Goal: Task Accomplishment & Management: Complete application form

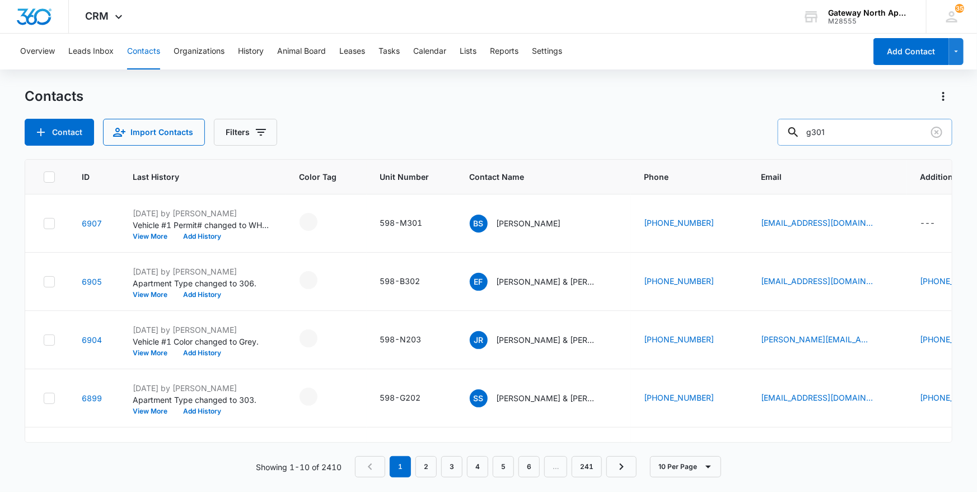
type input "g301"
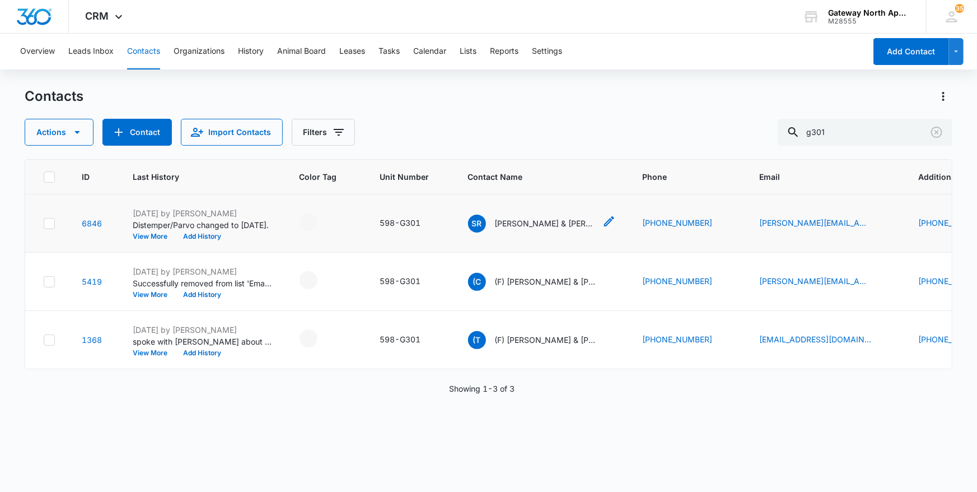
click at [501, 226] on p "[PERSON_NAME] & [PERSON_NAME]" at bounding box center [545, 223] width 101 height 12
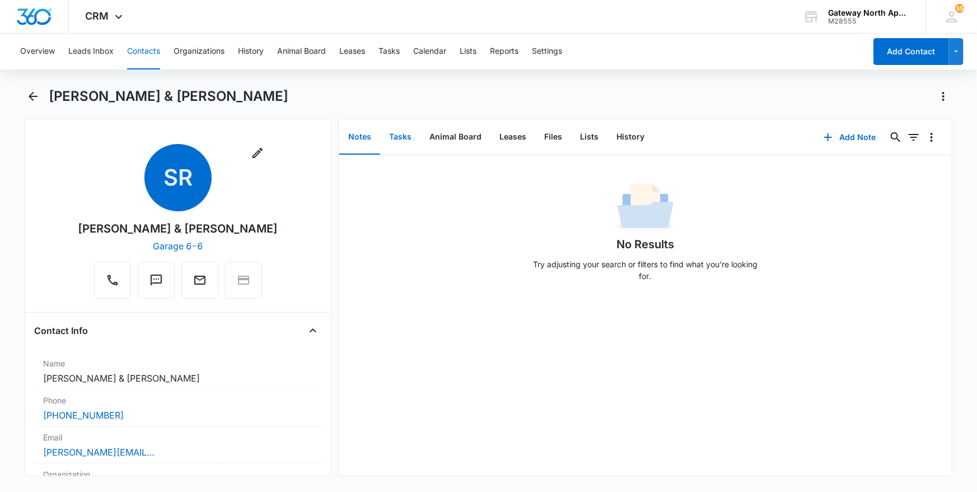
click at [406, 132] on button "Tasks" at bounding box center [400, 137] width 40 height 35
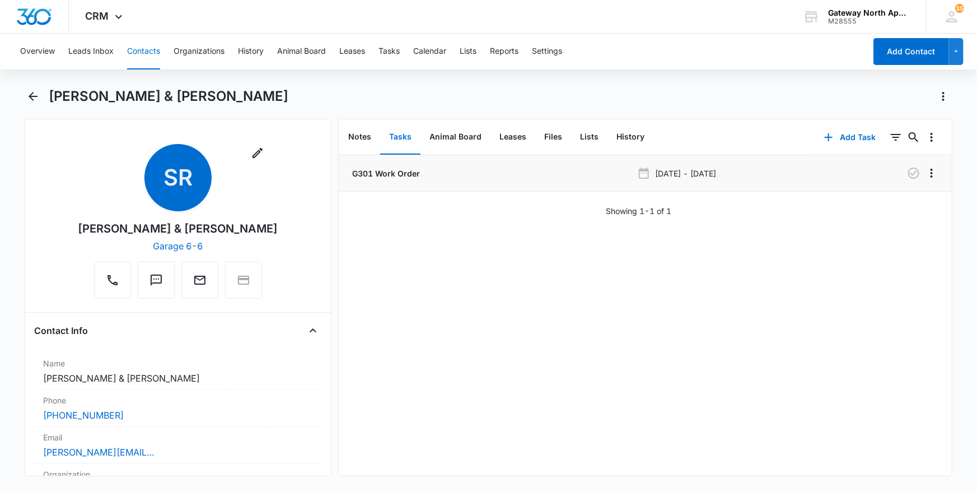
click at [391, 173] on p "G301 Work Order" at bounding box center [385, 173] width 70 height 12
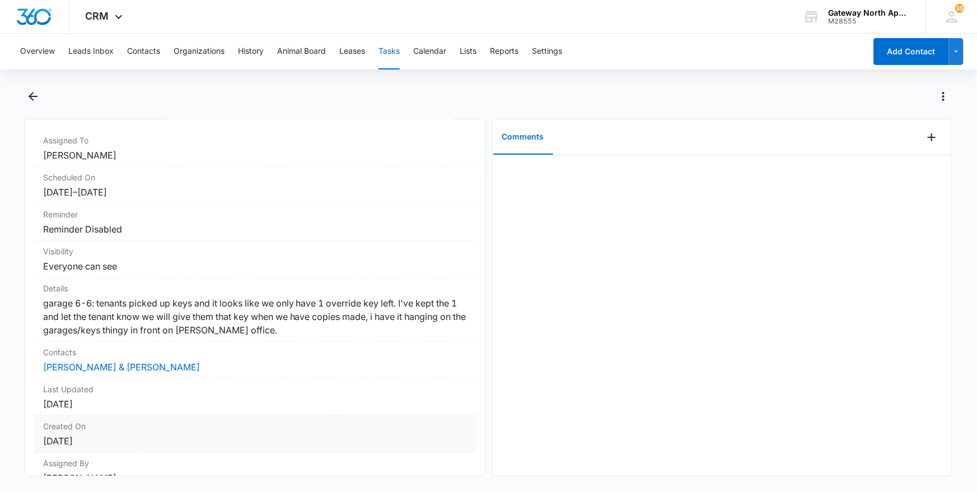
scroll to position [147, 0]
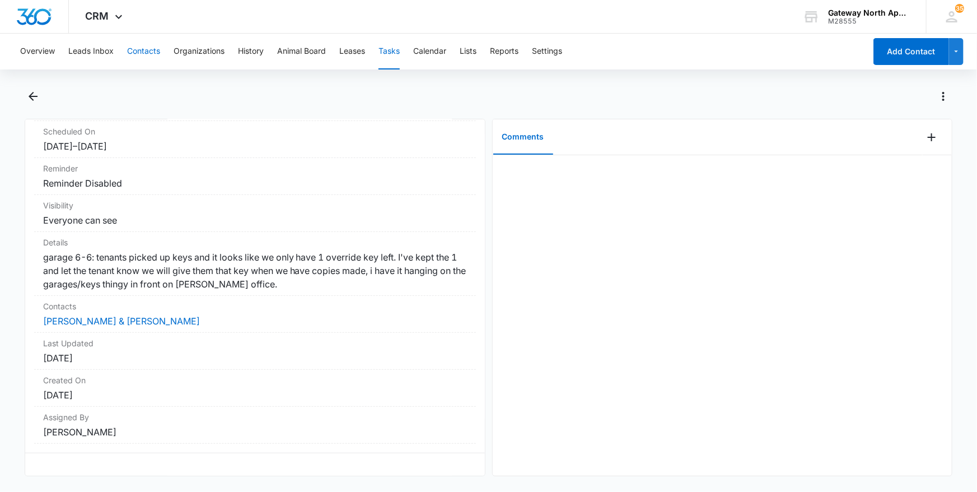
click at [134, 60] on button "Contacts" at bounding box center [143, 52] width 33 height 36
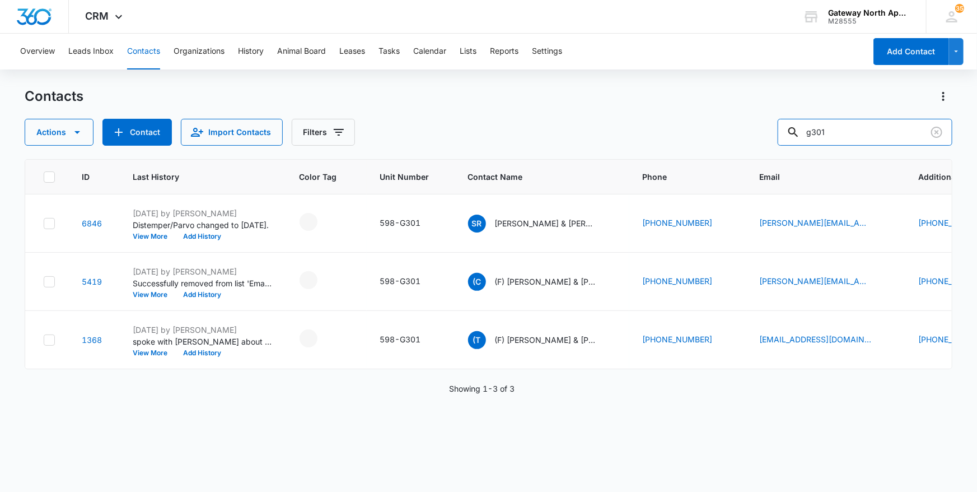
drag, startPoint x: 865, startPoint y: 137, endPoint x: 749, endPoint y: 135, distance: 115.4
click at [749, 135] on div "Actions Contact Import Contacts Filters g301" at bounding box center [489, 132] width 929 height 27
click at [209, 55] on button "Organizations" at bounding box center [199, 52] width 51 height 36
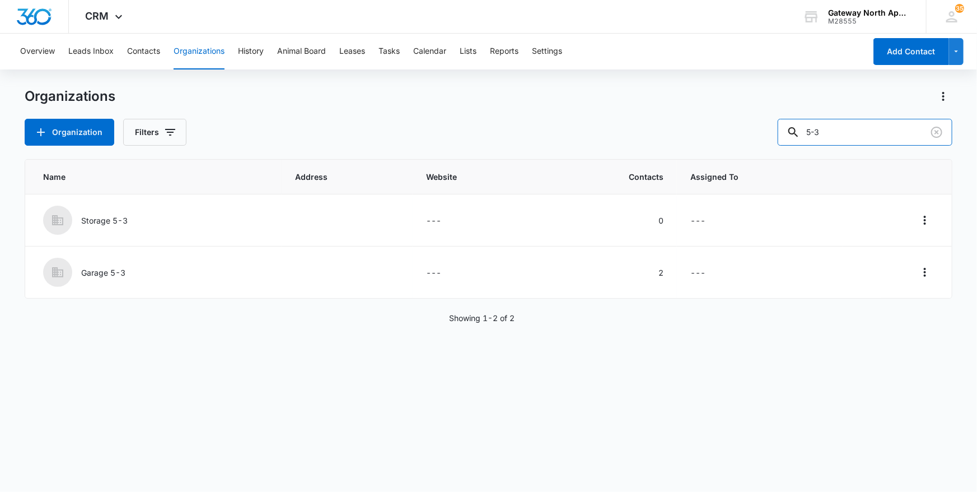
drag, startPoint x: 859, startPoint y: 139, endPoint x: 705, endPoint y: 136, distance: 153.5
click at [709, 134] on div "Organization Filters 5-3" at bounding box center [489, 132] width 929 height 27
type input "garage 2-7"
click at [119, 223] on p "Garage 2-7" at bounding box center [103, 221] width 44 height 12
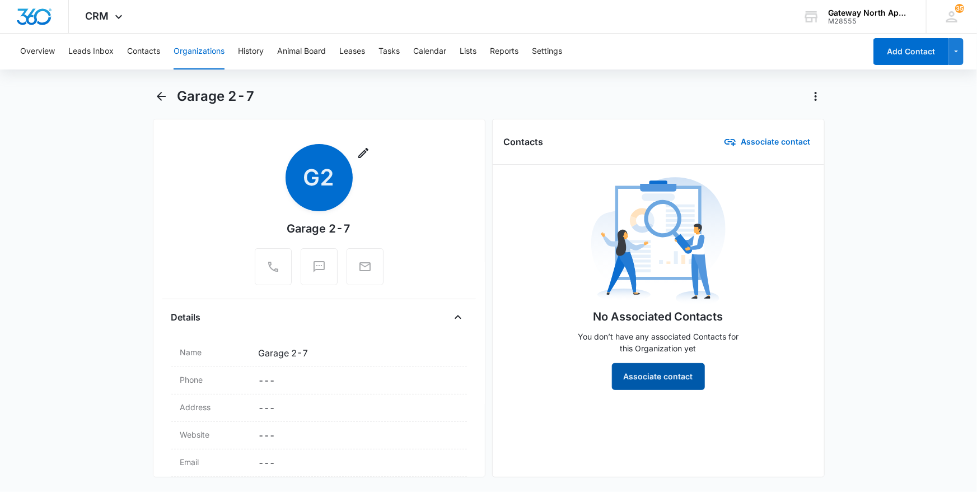
click at [666, 364] on button "Associate contact" at bounding box center [658, 376] width 93 height 27
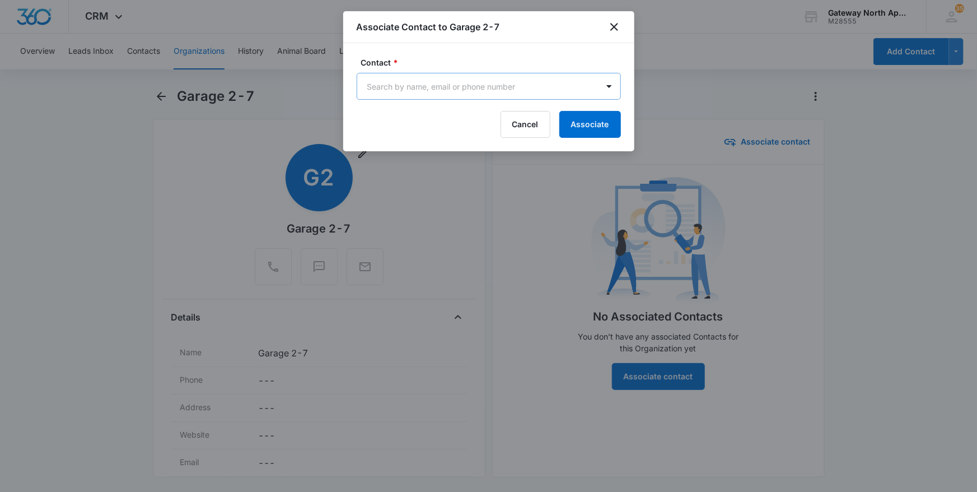
click at [509, 86] on body "CRM Apps Reputation Websites Forms CRM Email Social Content Ads Intelligence Fi…" at bounding box center [488, 246] width 977 height 492
click at [619, 25] on div at bounding box center [488, 246] width 977 height 492
type input "su"
click at [618, 25] on icon "close" at bounding box center [614, 26] width 13 height 13
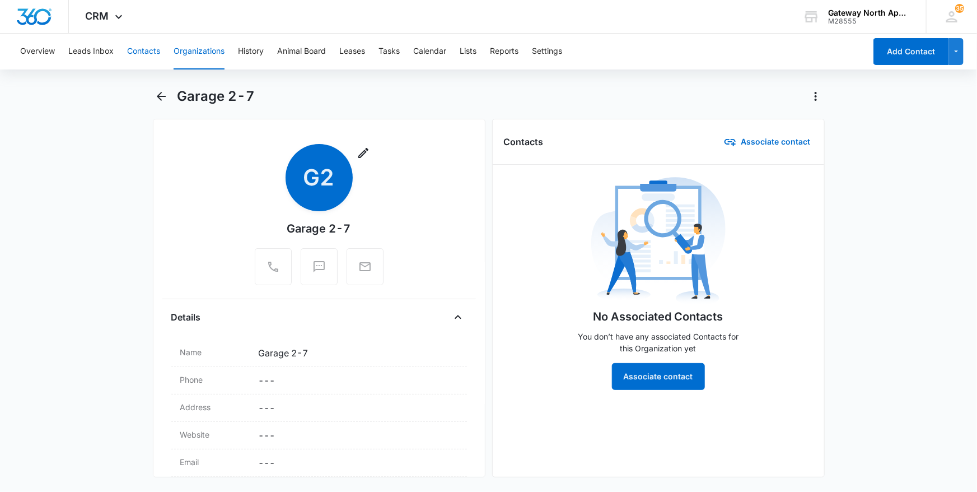
click at [138, 49] on button "Contacts" at bounding box center [143, 52] width 33 height 36
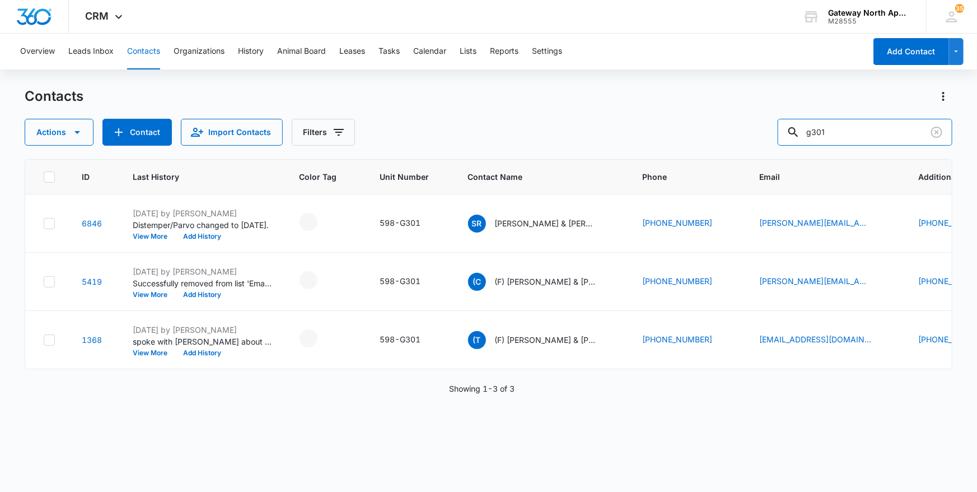
drag, startPoint x: 859, startPoint y: 128, endPoint x: 688, endPoint y: 128, distance: 170.8
click at [688, 128] on div "Actions Contact Import Contacts Filters g301" at bounding box center [489, 132] width 929 height 27
type input "c202"
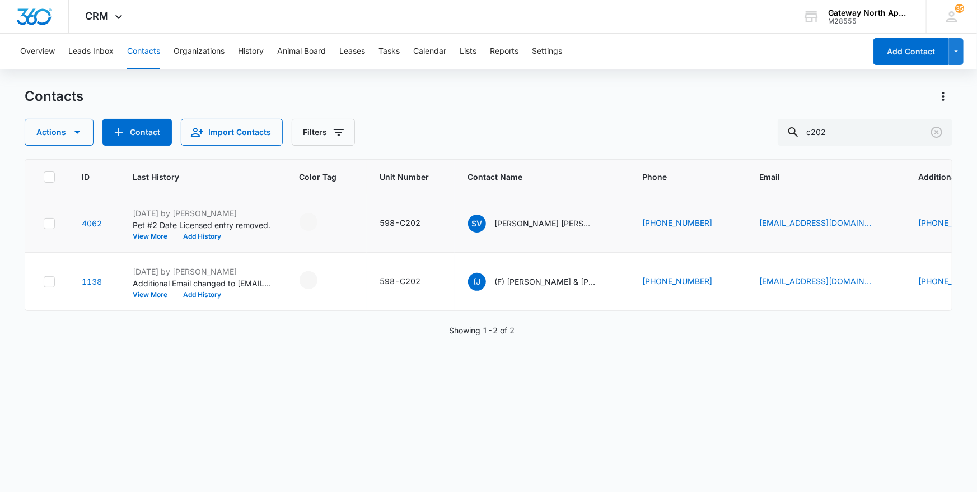
click at [520, 234] on td "SV [PERSON_NAME] [PERSON_NAME] & [PERSON_NAME]" at bounding box center [542, 223] width 175 height 58
click at [521, 229] on p "[PERSON_NAME] [PERSON_NAME] & [PERSON_NAME]" at bounding box center [545, 223] width 101 height 12
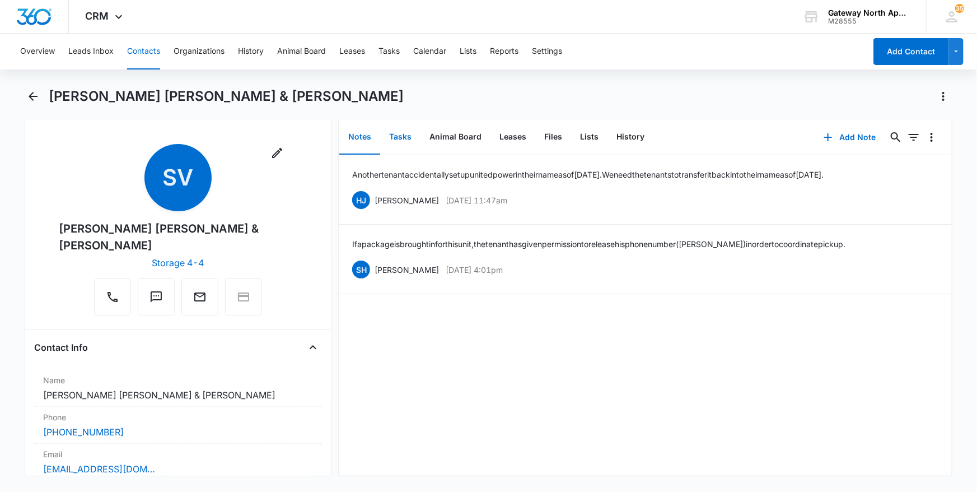
click at [406, 131] on button "Tasks" at bounding box center [400, 137] width 40 height 35
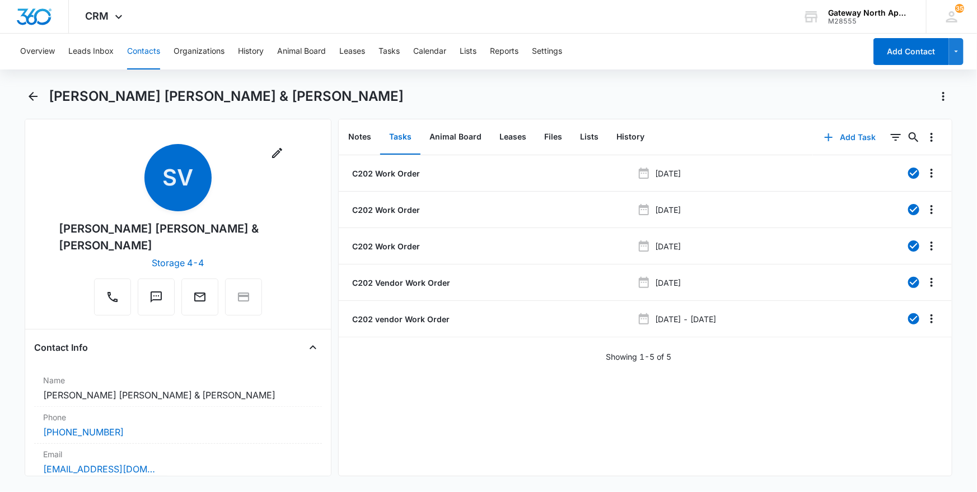
click at [846, 139] on button "Add Task" at bounding box center [850, 137] width 74 height 27
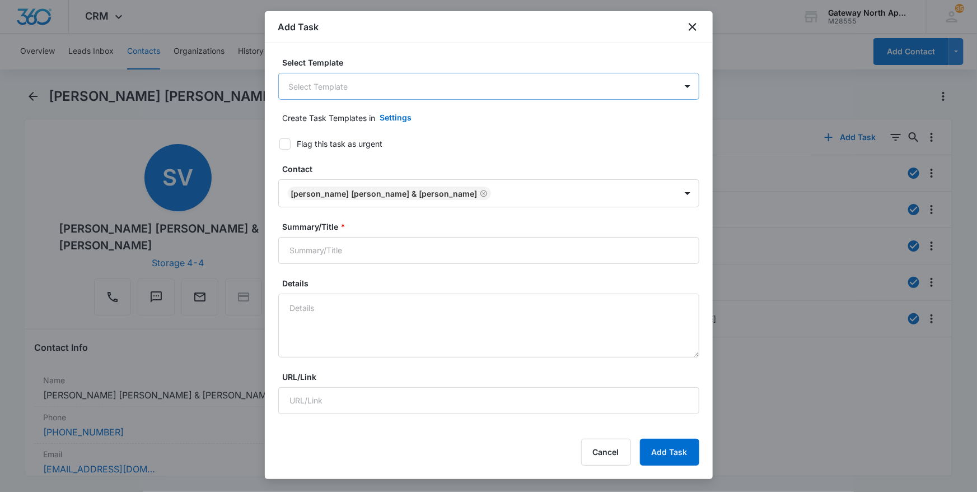
click at [502, 90] on body "CRM Apps Reputation Websites Forms CRM Email Social Content Ads Intelligence Fi…" at bounding box center [488, 246] width 977 height 492
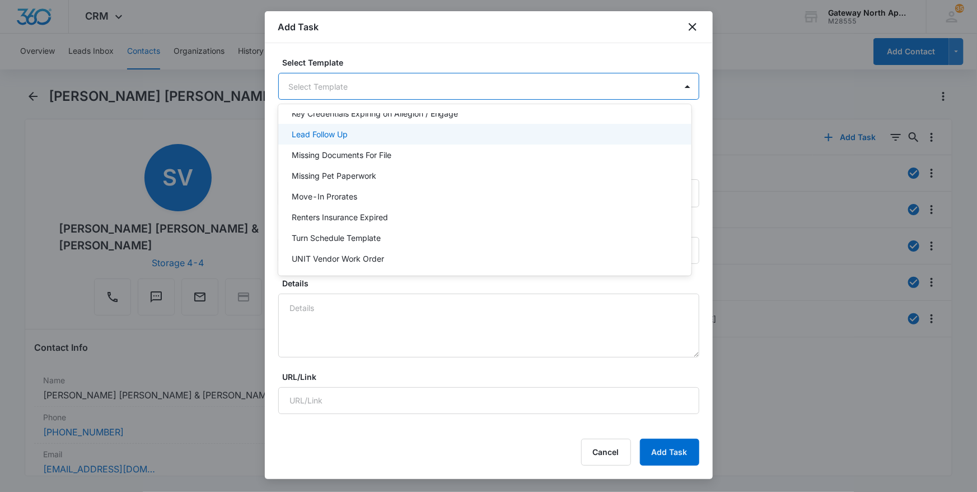
scroll to position [100, 0]
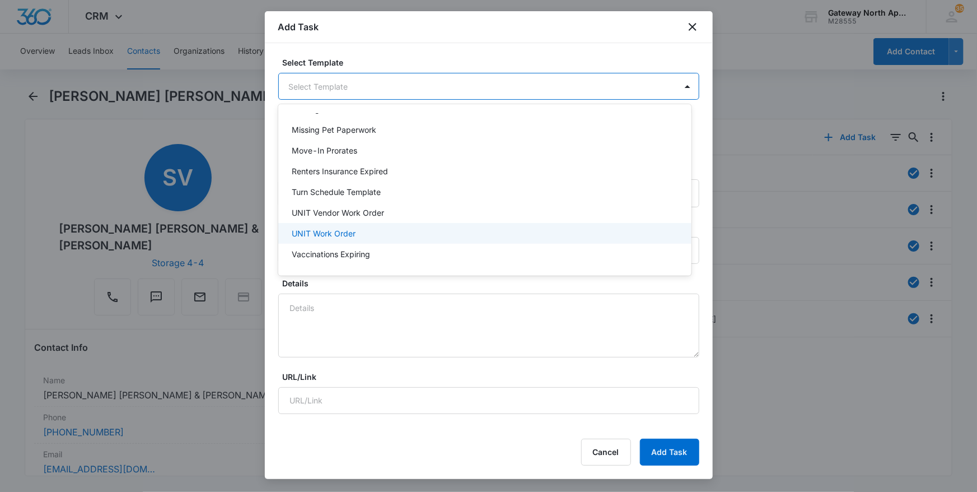
click at [462, 224] on div "UNIT Work Order" at bounding box center [484, 233] width 413 height 21
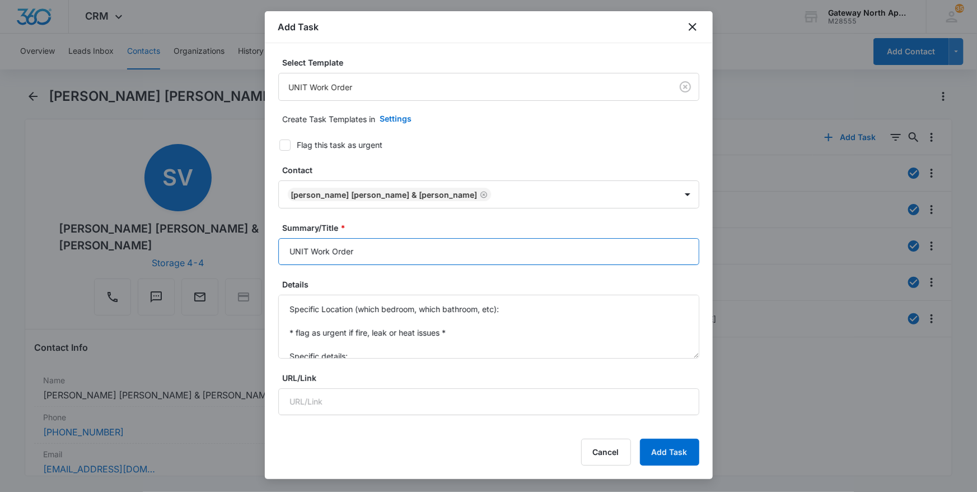
click at [307, 248] on input "UNIT Work Order" at bounding box center [488, 251] width 421 height 27
type input "C202 Work Order"
drag, startPoint x: 361, startPoint y: 353, endPoint x: 268, endPoint y: 197, distance: 181.4
click at [272, 208] on div "Select Template UNIT Work Order Create Task Templates in Settings Flag this tas…" at bounding box center [489, 235] width 448 height 384
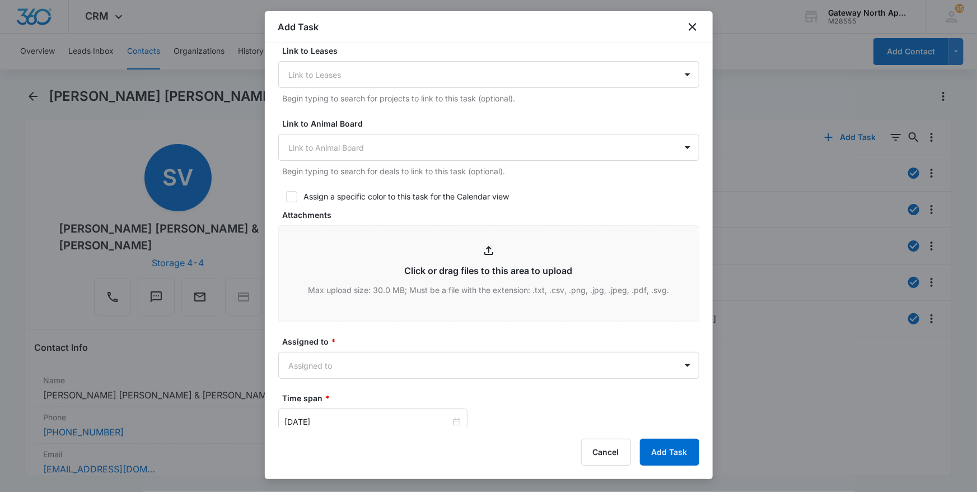
scroll to position [509, 0]
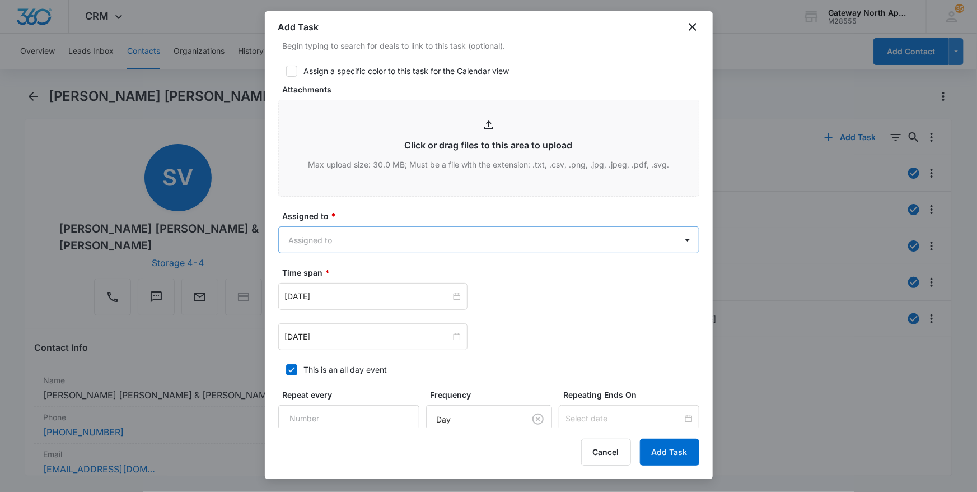
type textarea "Need to program garage door clicker for garage 2-7."
click at [441, 236] on body "CRM Apps Reputation Websites Forms CRM Email Social Content Ads Intelligence Fi…" at bounding box center [488, 246] width 977 height 492
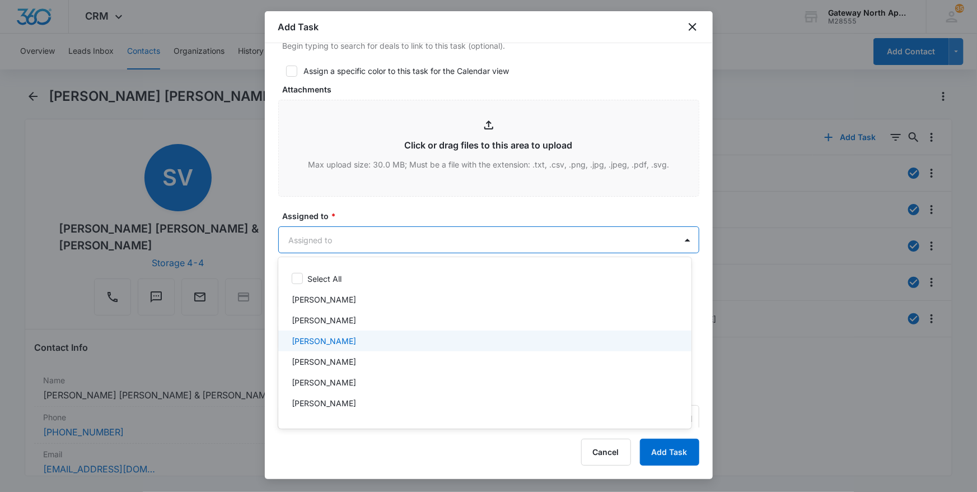
click at [413, 333] on div "[PERSON_NAME]" at bounding box center [484, 340] width 413 height 21
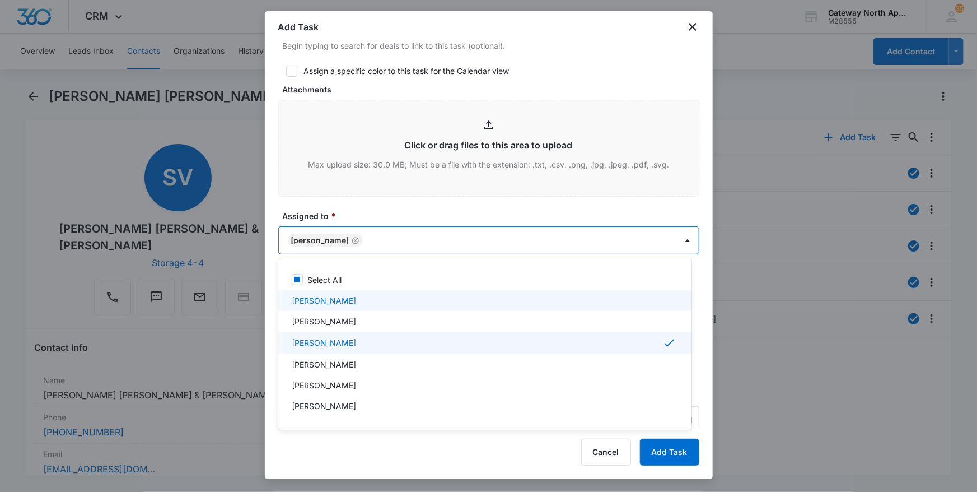
click at [427, 209] on div at bounding box center [488, 246] width 977 height 492
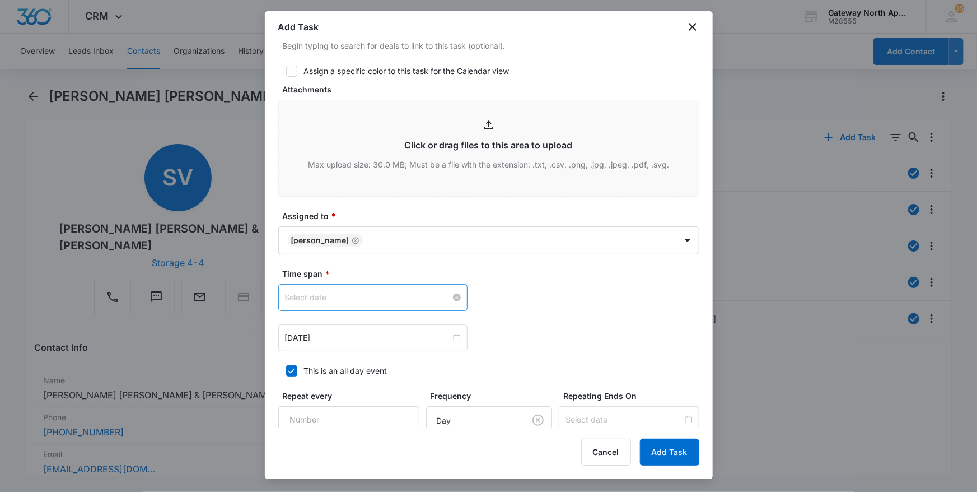
click at [454, 296] on div at bounding box center [373, 297] width 176 height 12
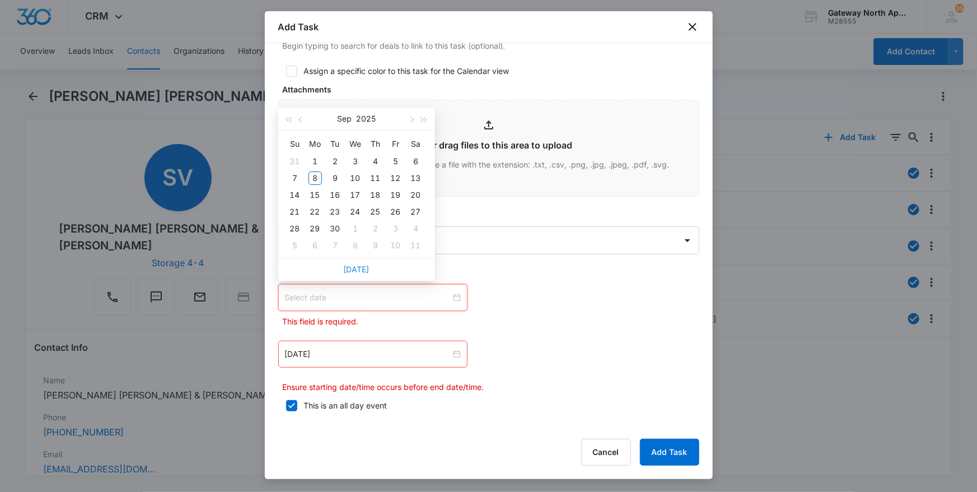
click at [354, 273] on link "[DATE]" at bounding box center [357, 269] width 26 height 10
type input "[DATE]"
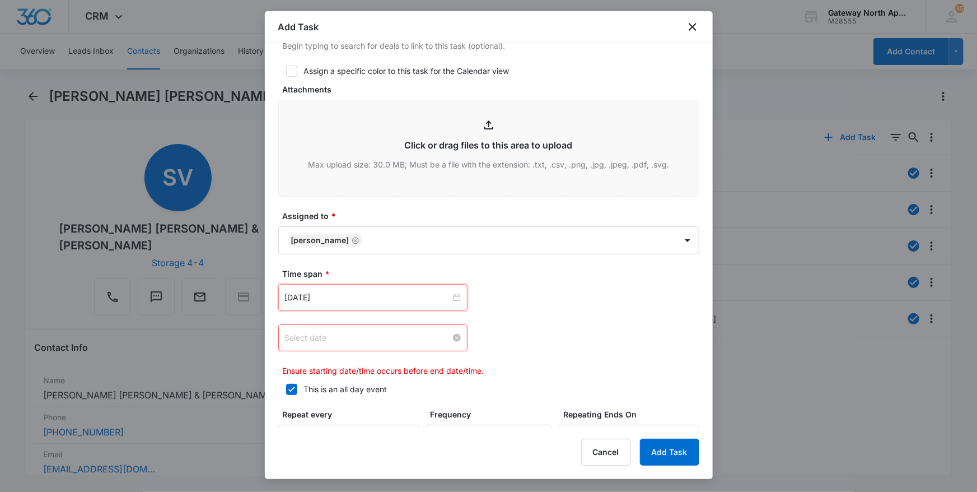
click at [454, 336] on div at bounding box center [373, 338] width 176 height 12
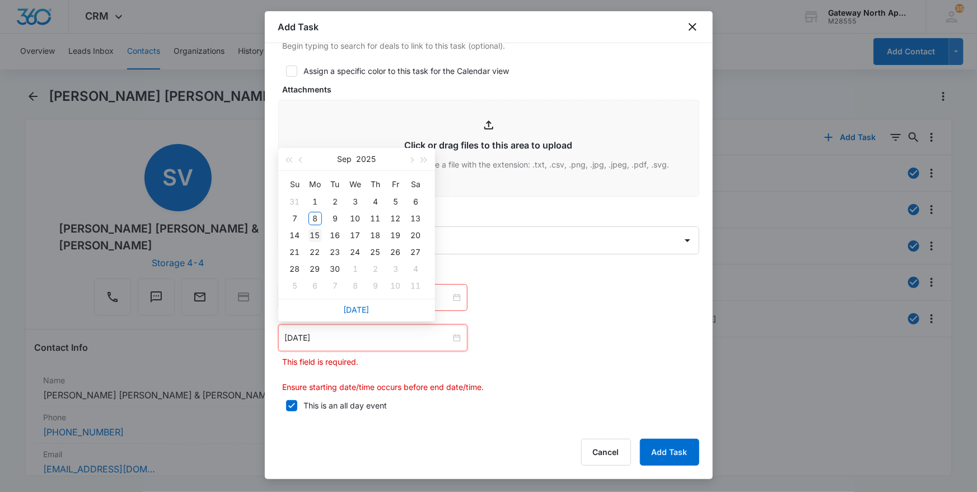
type input "[DATE]"
click at [314, 230] on div "15" at bounding box center [315, 235] width 13 height 13
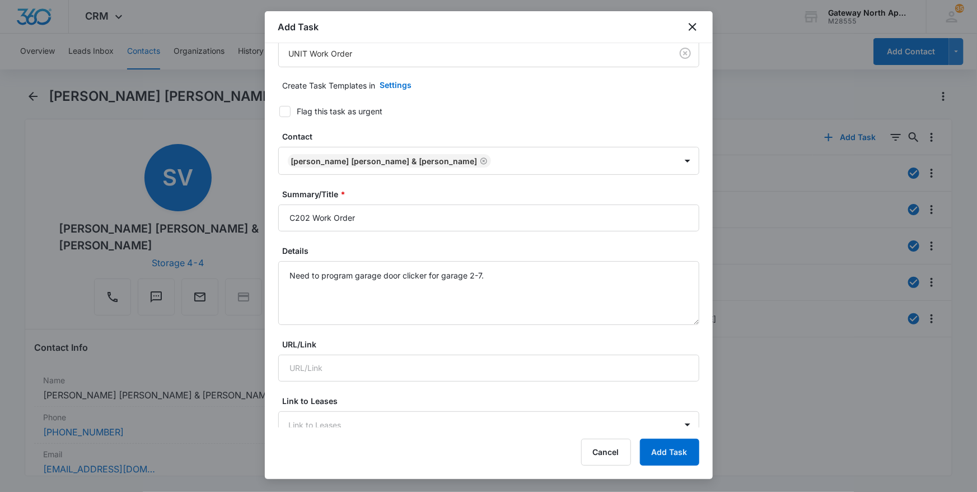
scroll to position [0, 0]
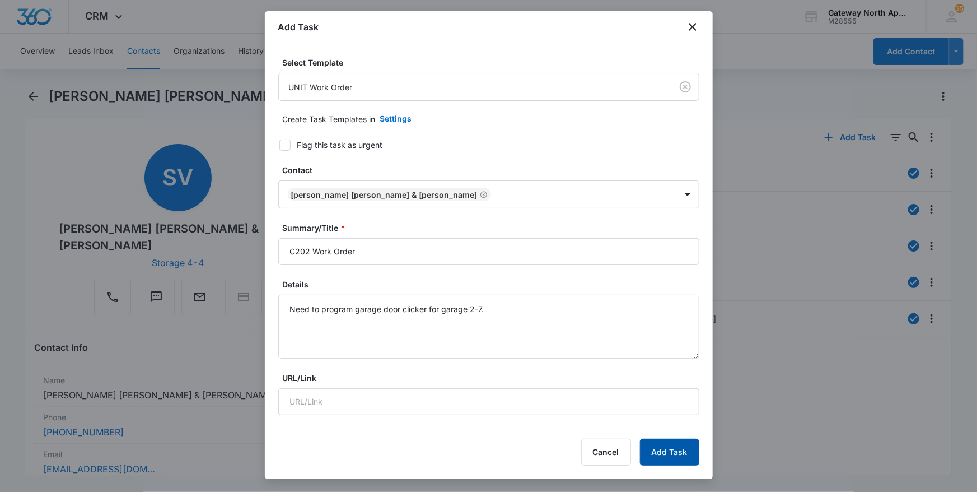
click at [676, 451] on button "Add Task" at bounding box center [669, 452] width 59 height 27
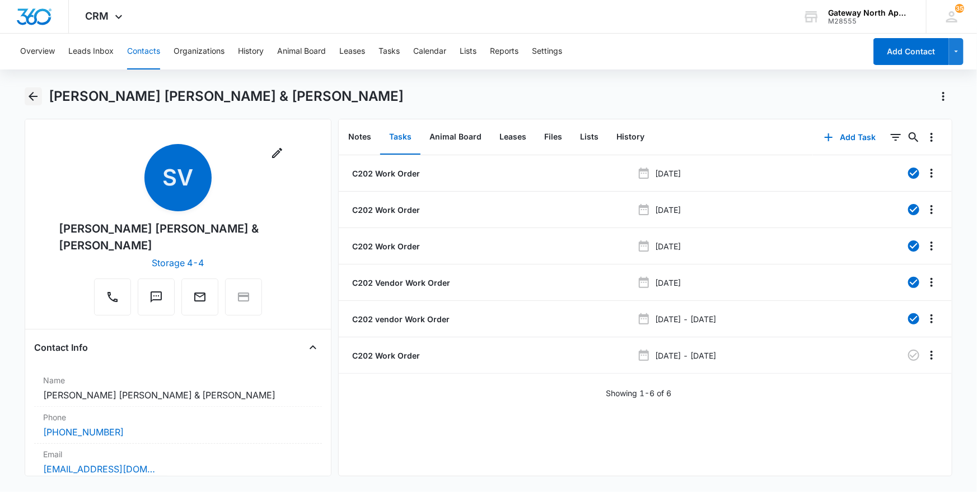
click at [34, 92] on icon "Back" at bounding box center [32, 96] width 13 height 13
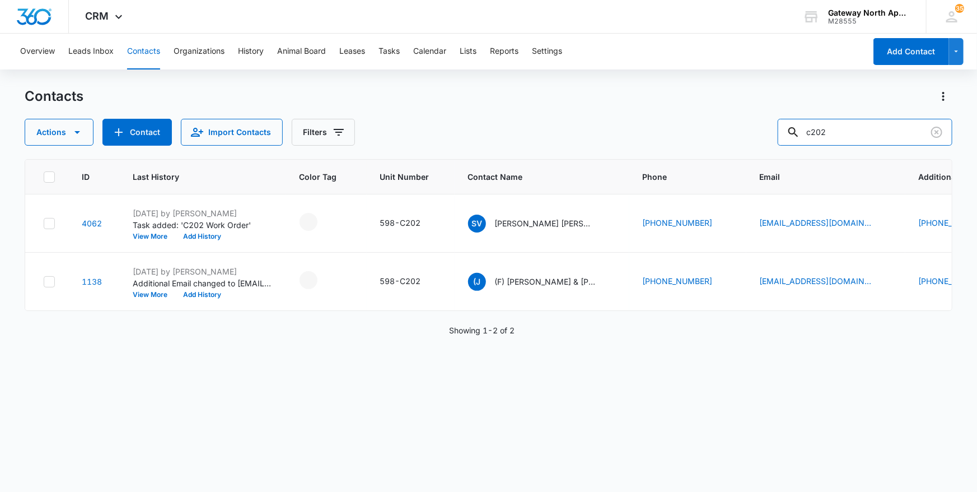
drag, startPoint x: 852, startPoint y: 137, endPoint x: 734, endPoint y: 138, distance: 118.8
click at [734, 138] on div "Actions Contact Import Contacts Filters c202" at bounding box center [489, 132] width 929 height 27
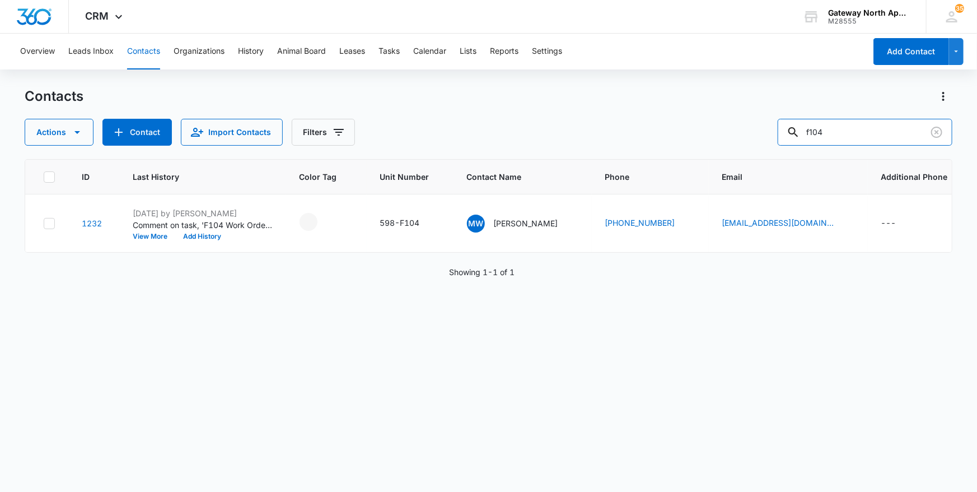
drag, startPoint x: 846, startPoint y: 132, endPoint x: 745, endPoint y: 131, distance: 100.8
click at [745, 131] on div "Actions Contact Import Contacts Filters f104" at bounding box center [489, 132] width 929 height 27
type input "q202"
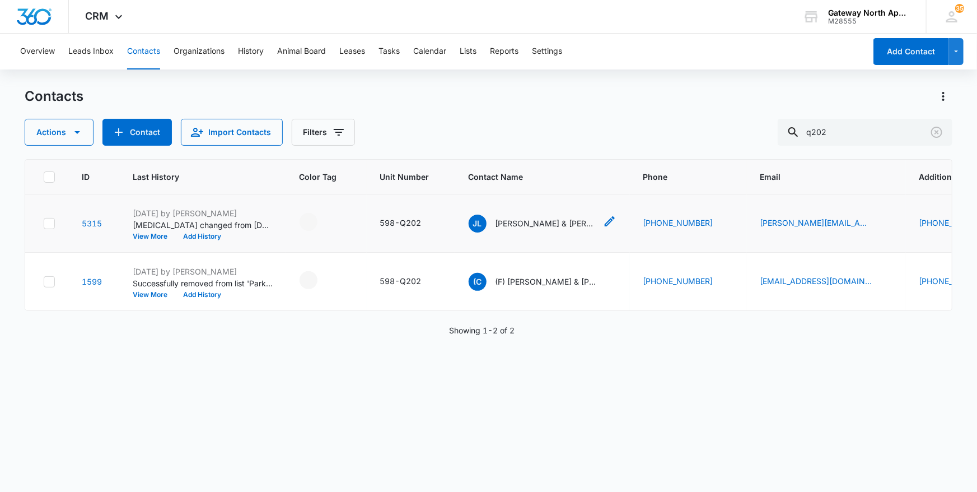
click at [531, 221] on p "[PERSON_NAME] & [PERSON_NAME] [PERSON_NAME]" at bounding box center [546, 223] width 101 height 12
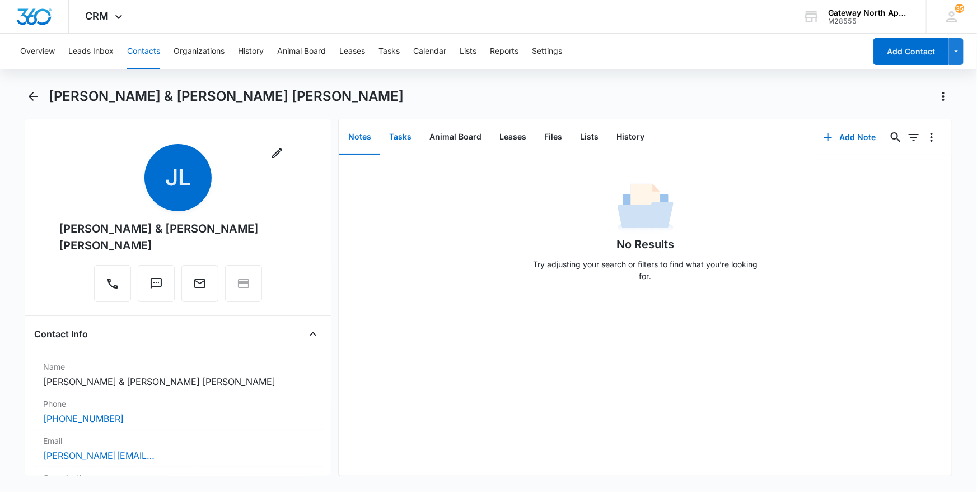
click at [410, 141] on button "Tasks" at bounding box center [400, 137] width 40 height 35
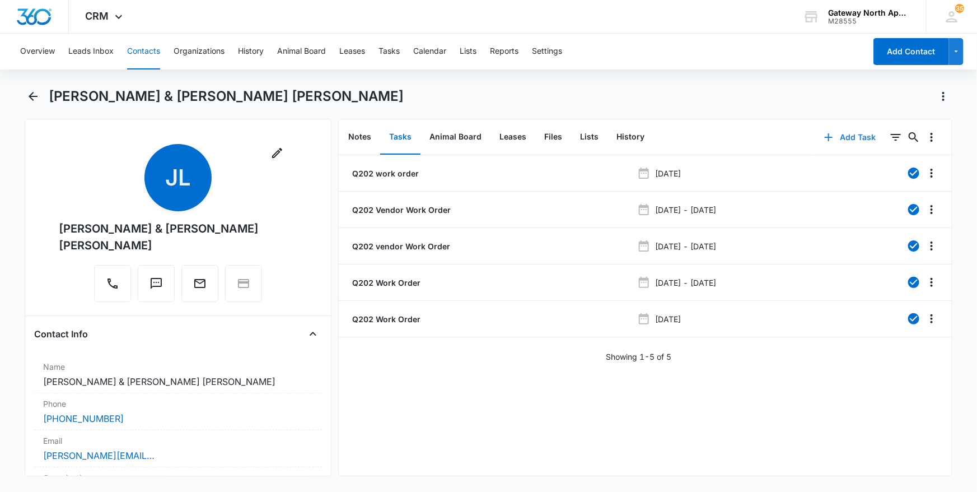
click at [851, 131] on button "Add Task" at bounding box center [850, 137] width 74 height 27
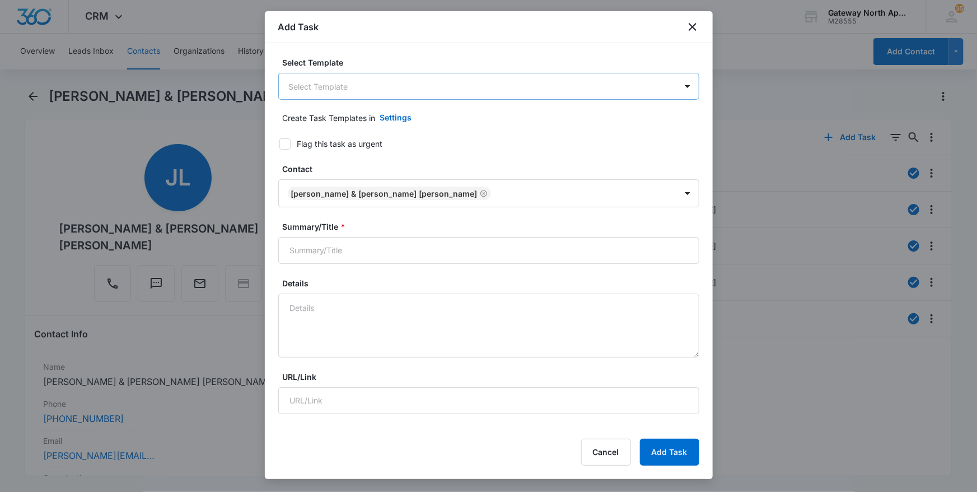
click at [424, 92] on body "CRM Apps Reputation Websites Forms CRM Email Social Content Ads Intelligence Fi…" at bounding box center [488, 246] width 977 height 492
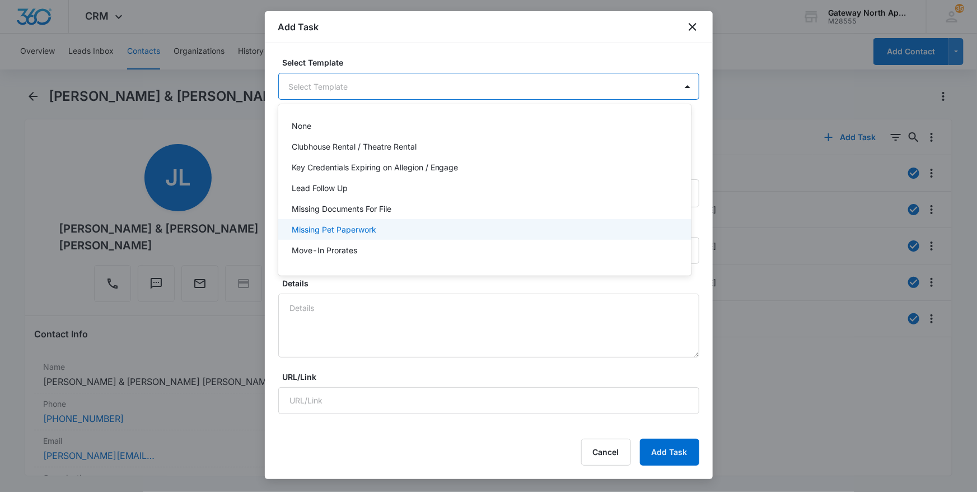
scroll to position [100, 0]
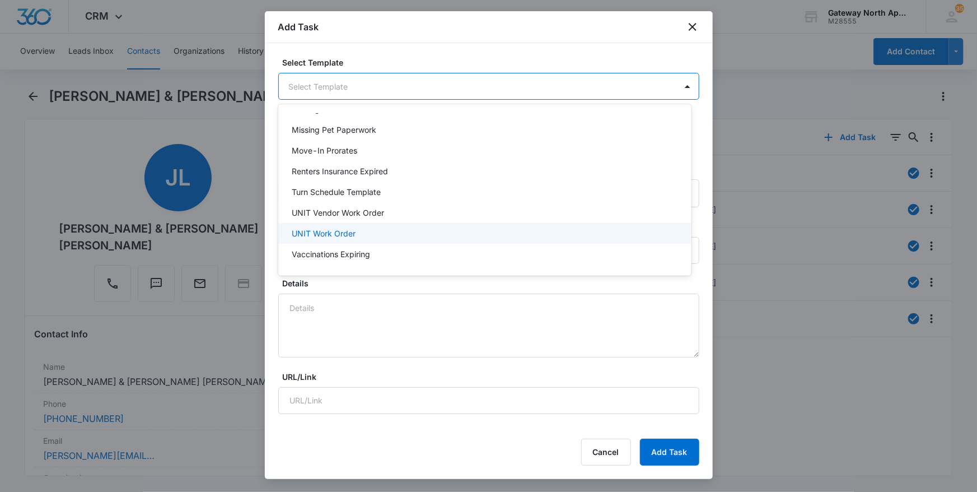
click at [404, 231] on div "UNIT Work Order" at bounding box center [484, 233] width 384 height 12
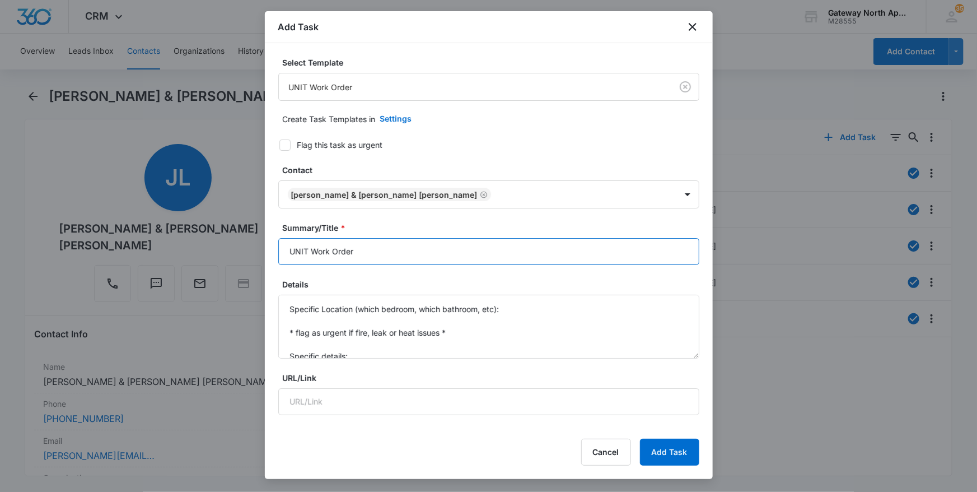
drag, startPoint x: 308, startPoint y: 249, endPoint x: 237, endPoint y: 239, distance: 71.9
click at [237, 239] on body "CRM Apps Reputation Websites Forms CRM Email Social Content Ads Intelligence Fi…" at bounding box center [488, 246] width 977 height 492
type input "Q202 Work Order"
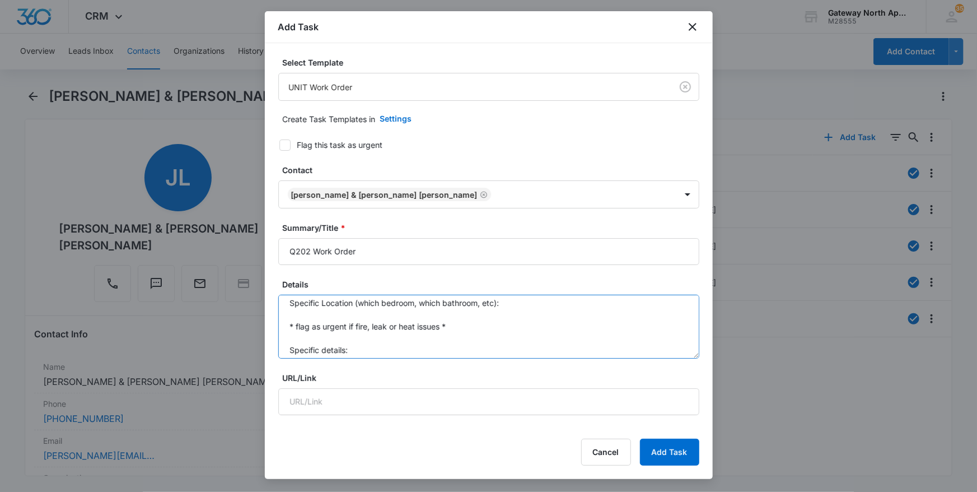
scroll to position [0, 0]
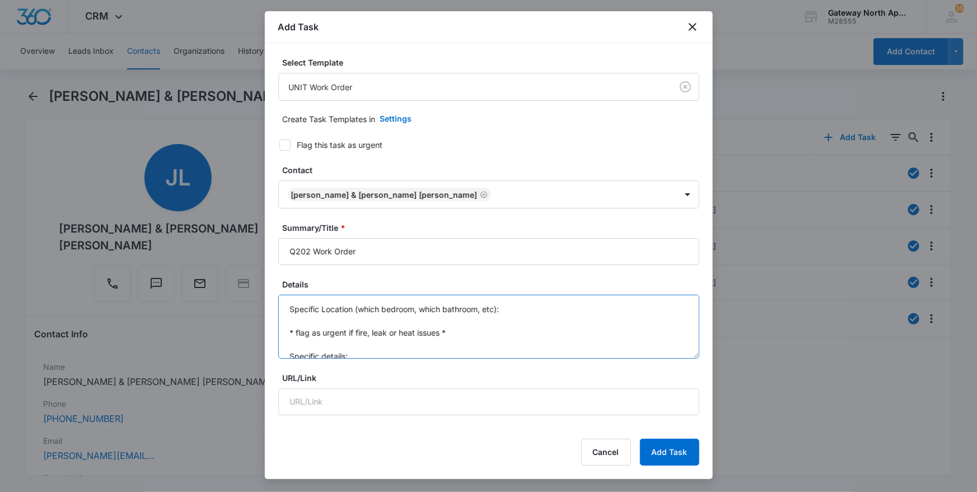
drag, startPoint x: 372, startPoint y: 354, endPoint x: 226, endPoint y: 209, distance: 205.9
click at [226, 221] on body "CRM Apps Reputation Websites Forms CRM Email Social Content Ads Intelligence Fi…" at bounding box center [488, 246] width 977 height 492
drag, startPoint x: 599, startPoint y: 280, endPoint x: 515, endPoint y: 325, distance: 95.2
click at [516, 325] on textarea "kitchen sink;" at bounding box center [488, 327] width 421 height 64
click at [386, 302] on textarea "kitchen sink;" at bounding box center [488, 327] width 421 height 64
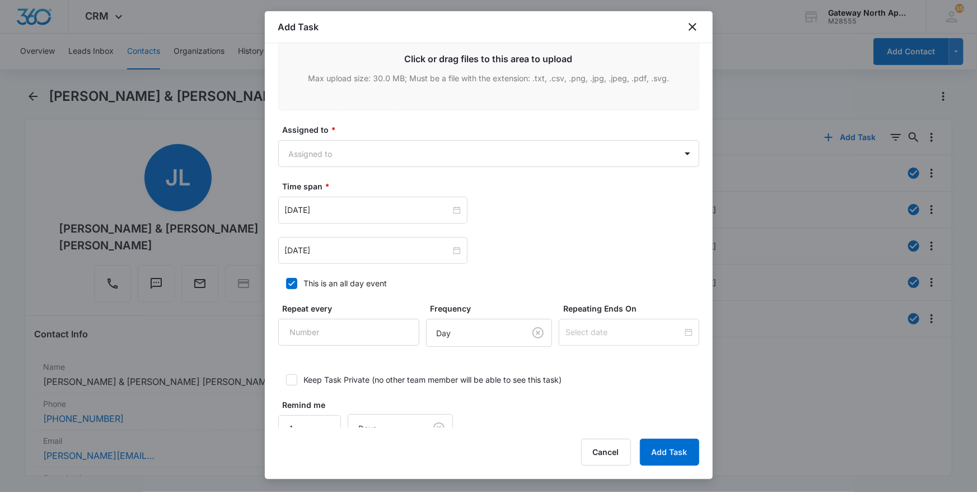
scroll to position [611, 0]
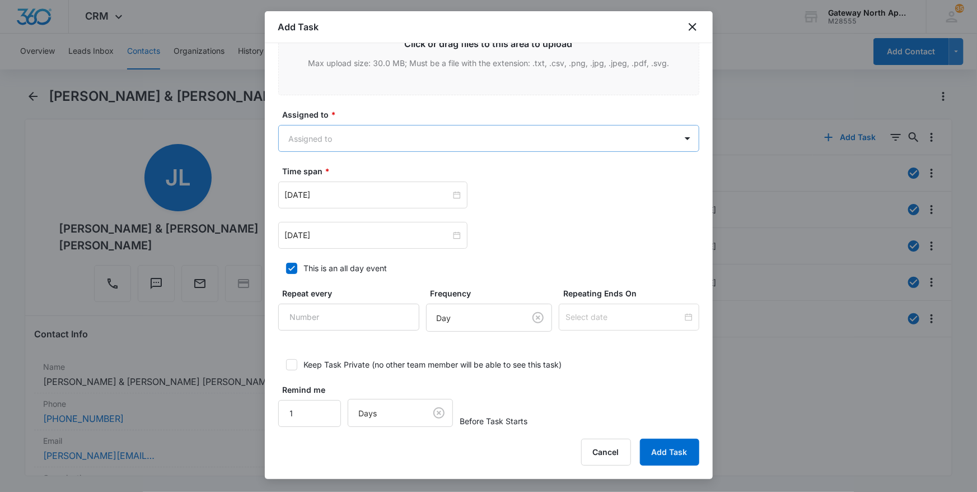
type textarea "kitchen sink: was doing dishes, and then black water was coming from the faucet…"
click at [388, 138] on body "CRM Apps Reputation Websites Forms CRM Email Social Content Ads Intelligence Fi…" at bounding box center [488, 246] width 977 height 492
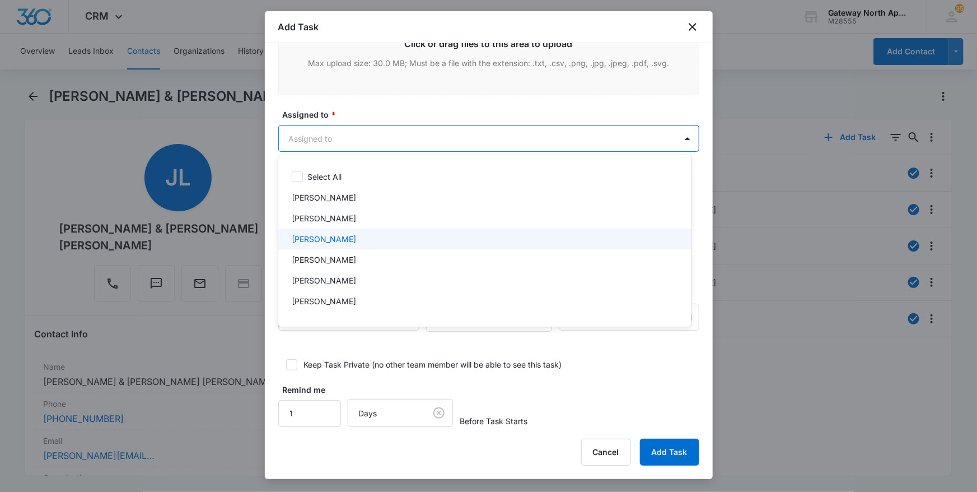
click at [366, 236] on div "[PERSON_NAME]" at bounding box center [484, 239] width 384 height 12
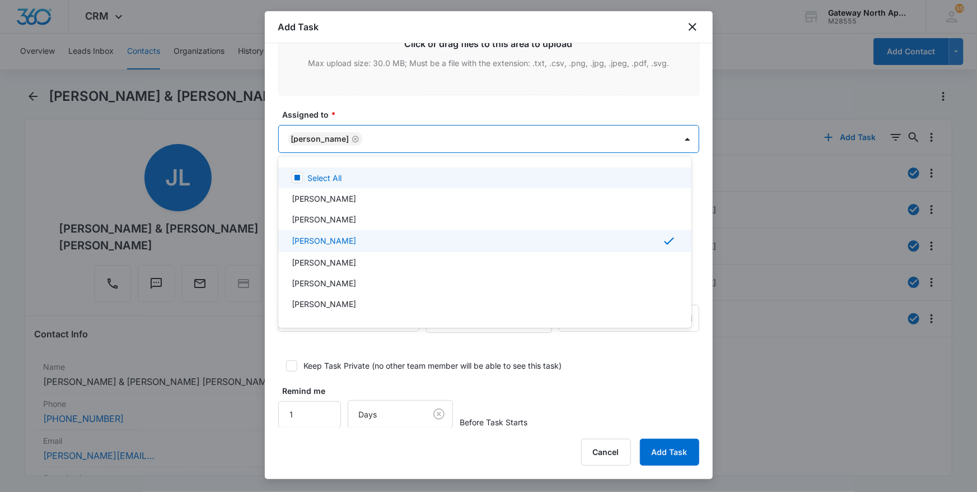
click at [511, 116] on div at bounding box center [488, 246] width 977 height 492
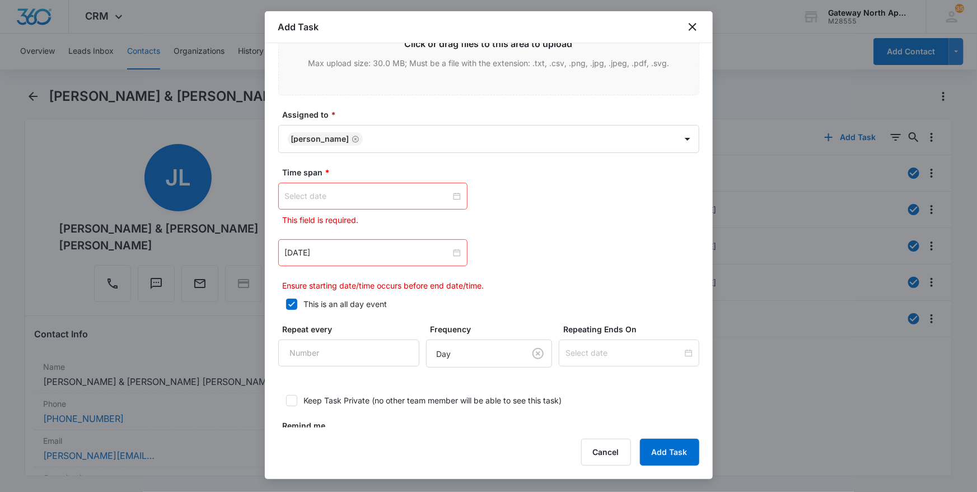
click at [454, 198] on div at bounding box center [373, 196] width 176 height 12
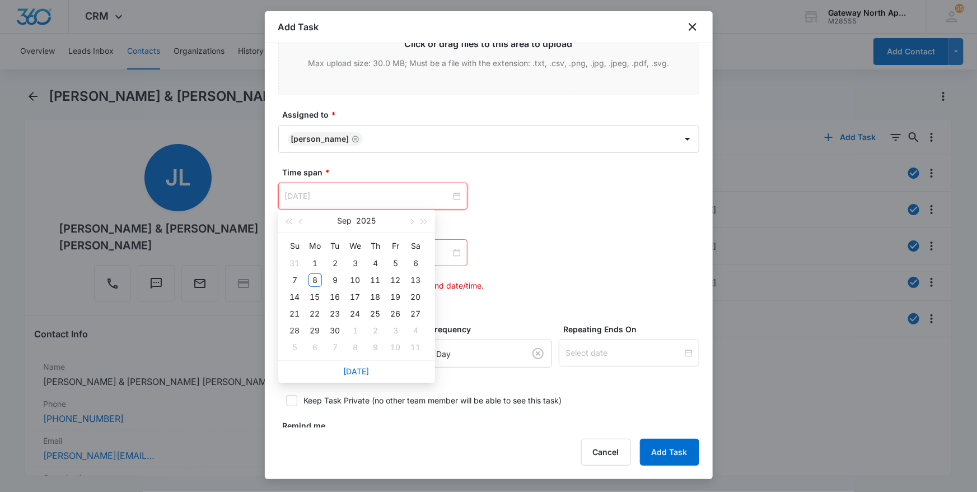
type input "[DATE]"
click at [361, 374] on link "[DATE]" at bounding box center [357, 371] width 26 height 10
type input "[DATE]"
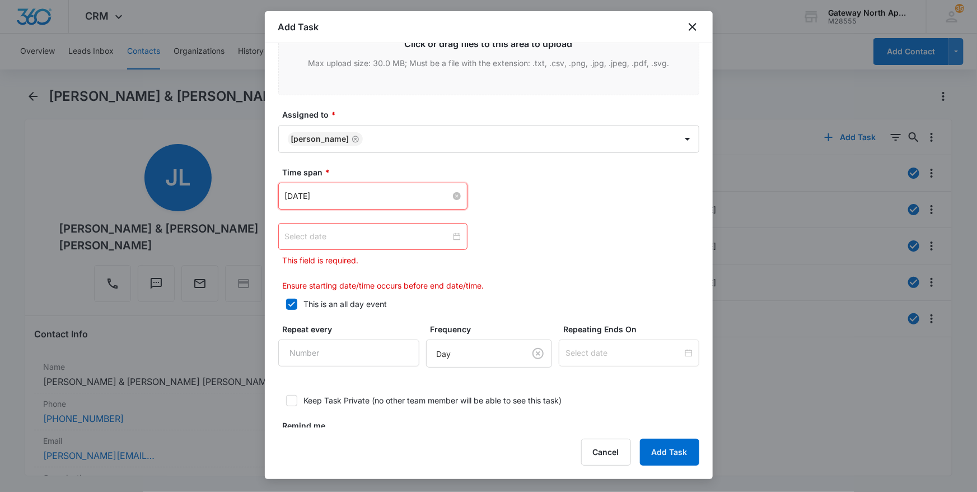
click at [454, 235] on div at bounding box center [373, 236] width 176 height 12
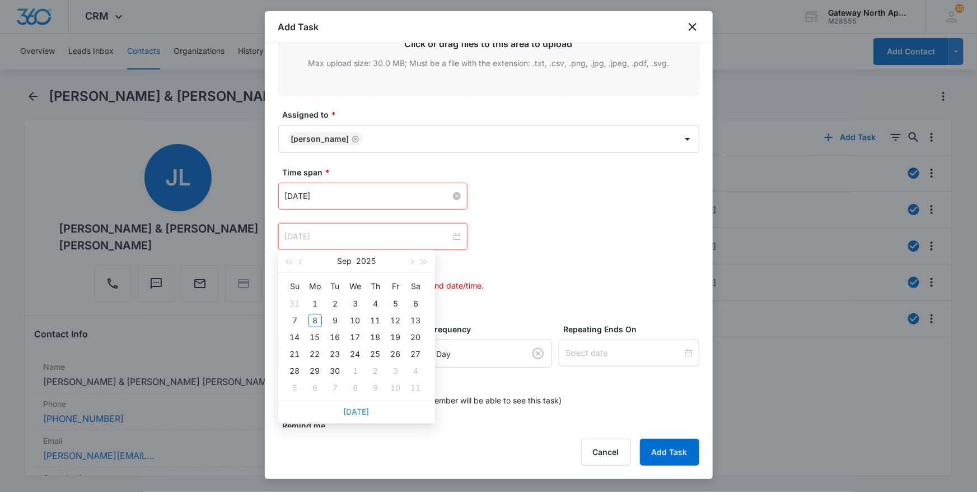
type input "[DATE]"
click at [316, 332] on div "15" at bounding box center [315, 336] width 13 height 13
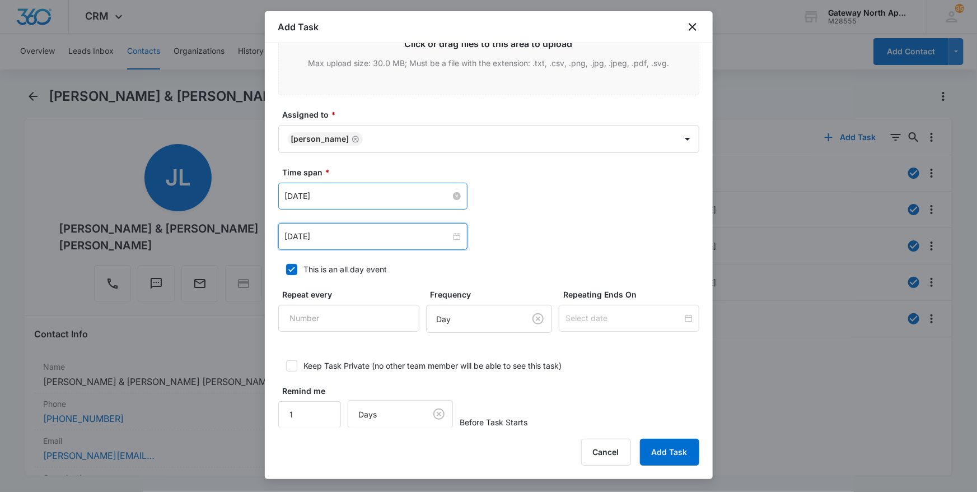
scroll to position [623, 0]
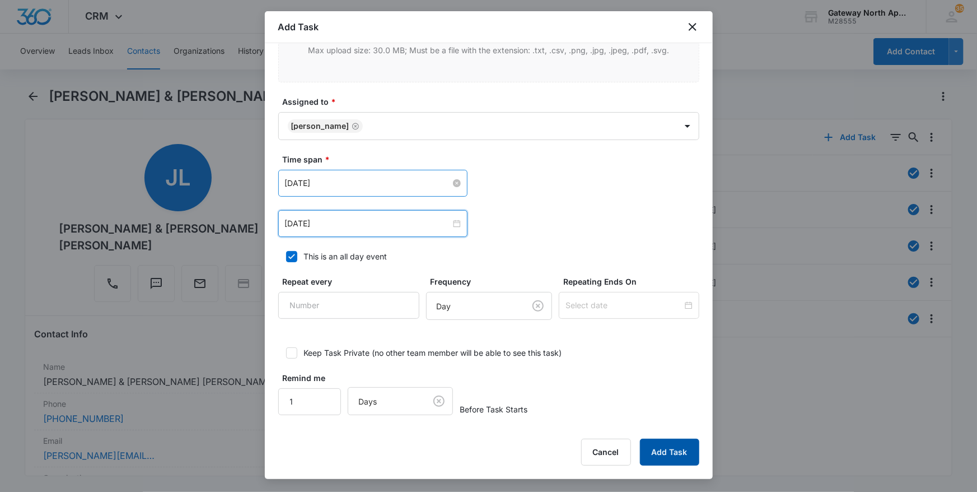
click at [671, 452] on button "Add Task" at bounding box center [669, 452] width 59 height 27
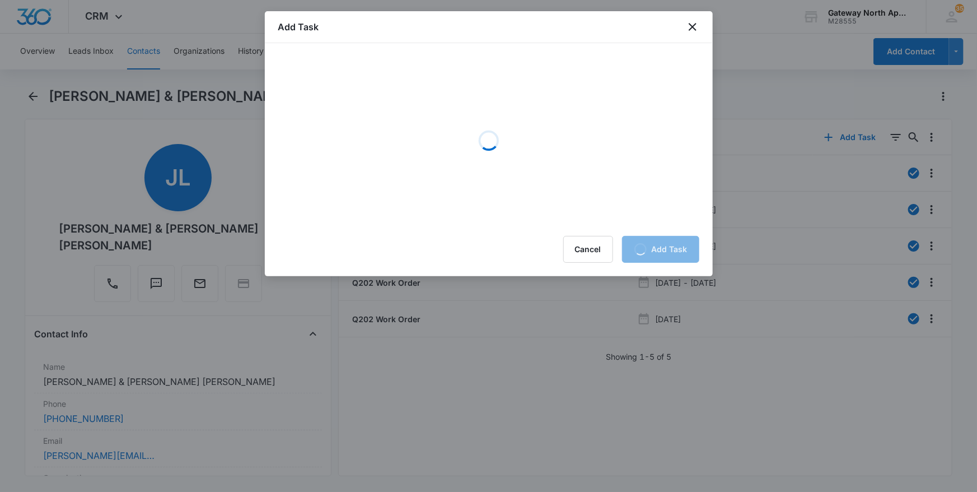
scroll to position [0, 0]
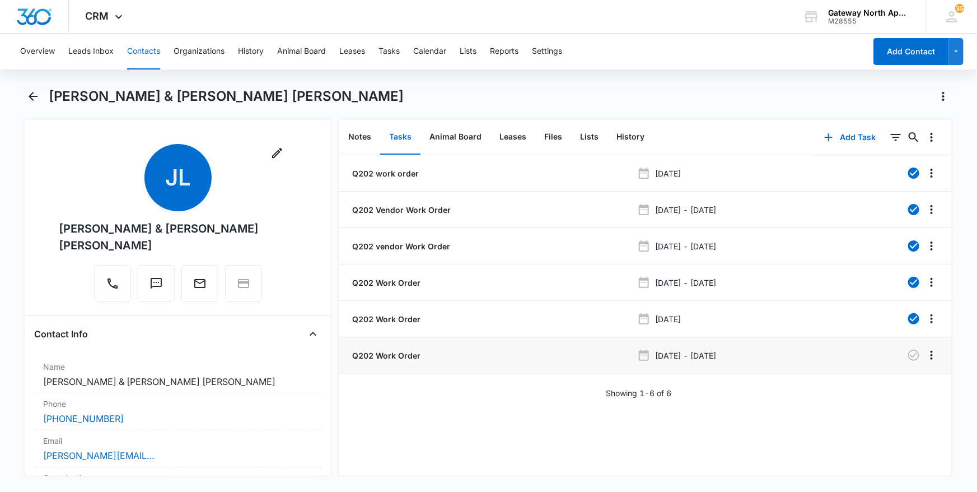
click at [405, 355] on p "Q202 Work Order" at bounding box center [385, 356] width 71 height 12
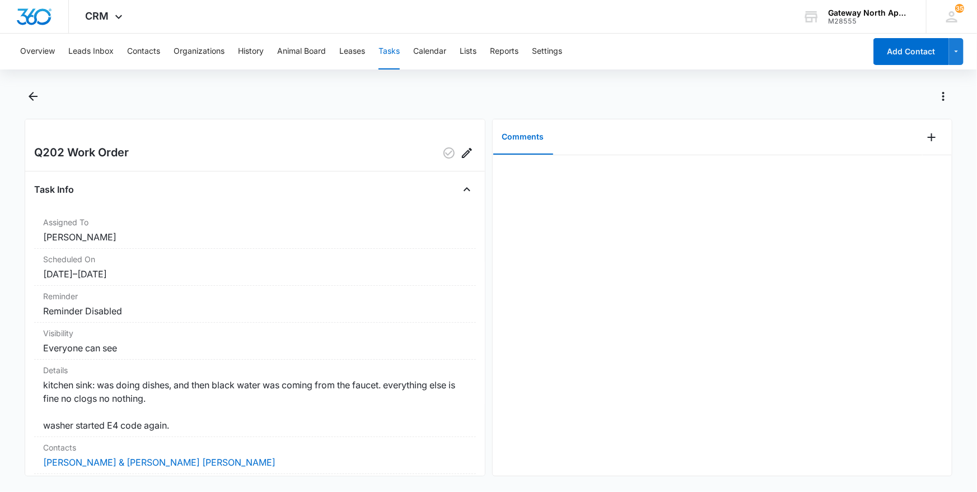
click at [396, 55] on button "Tasks" at bounding box center [389, 52] width 21 height 36
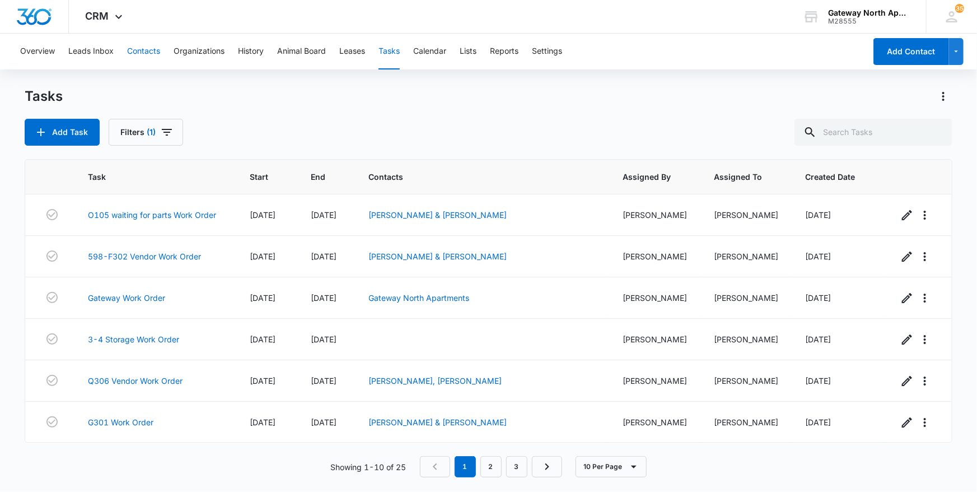
click at [146, 61] on button "Contacts" at bounding box center [143, 52] width 33 height 36
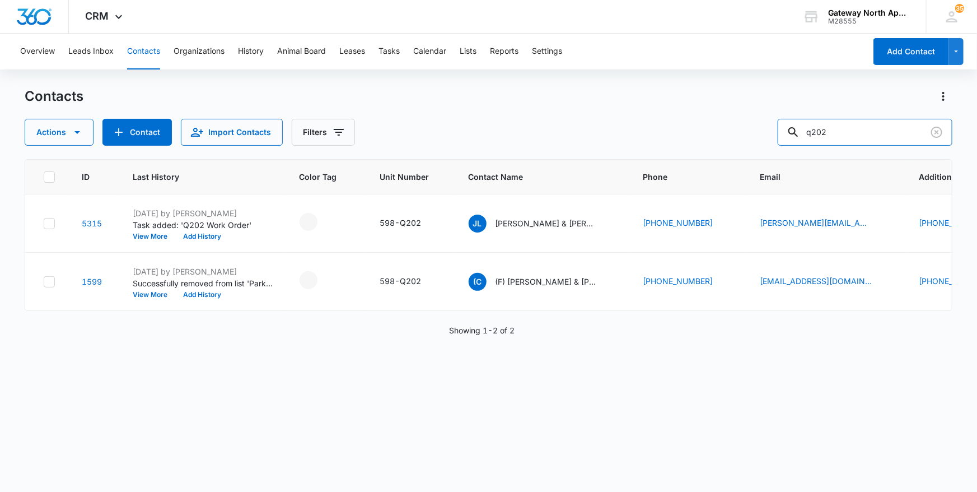
drag, startPoint x: 833, startPoint y: 133, endPoint x: 672, endPoint y: 133, distance: 160.7
click at [674, 133] on div "Actions Contact Import Contacts Filters q202" at bounding box center [489, 132] width 929 height 27
type input "h106"
